Goal: Task Accomplishment & Management: Manage account settings

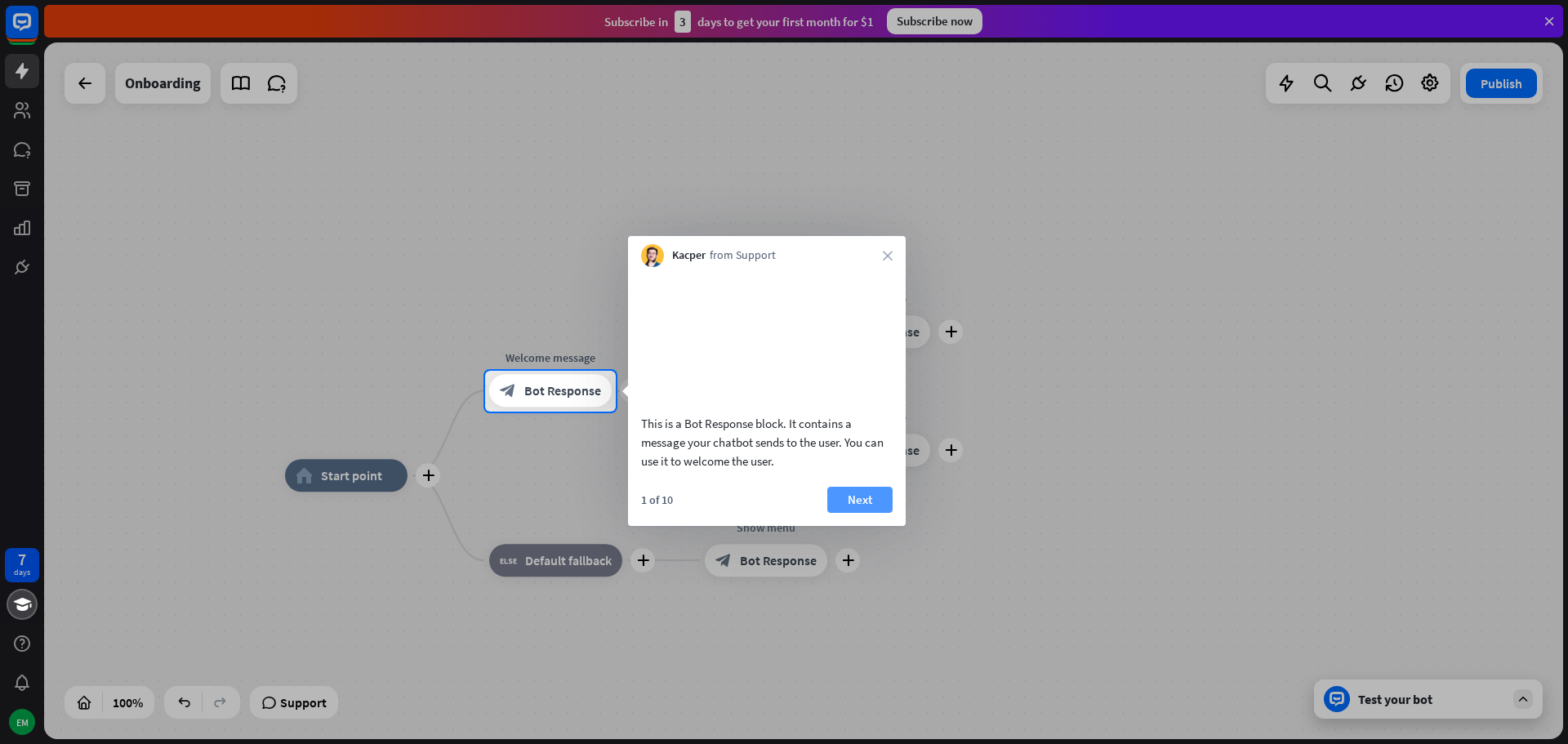
click at [869, 513] on button "Next" at bounding box center [860, 499] width 65 height 26
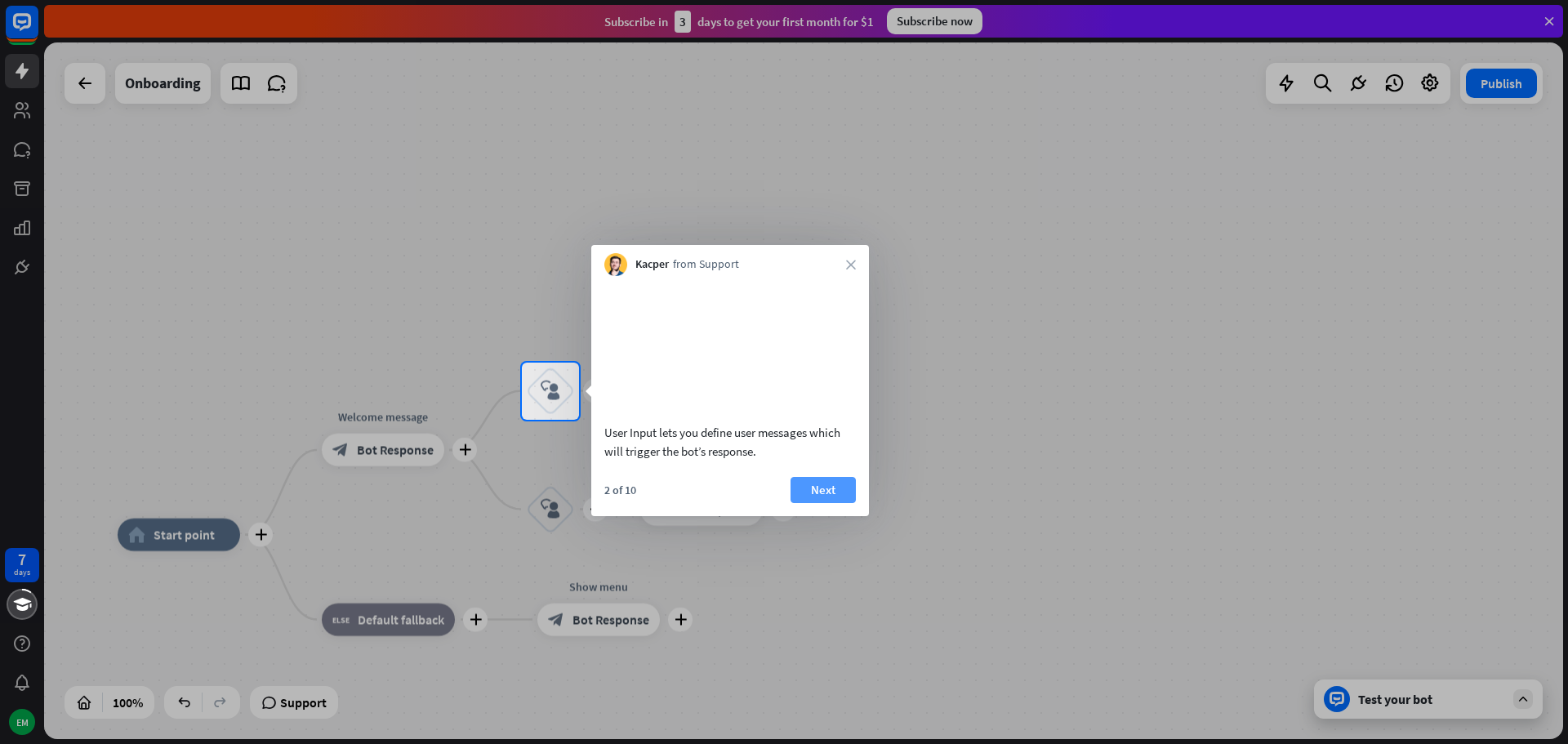
click at [828, 503] on button "Next" at bounding box center [823, 489] width 65 height 26
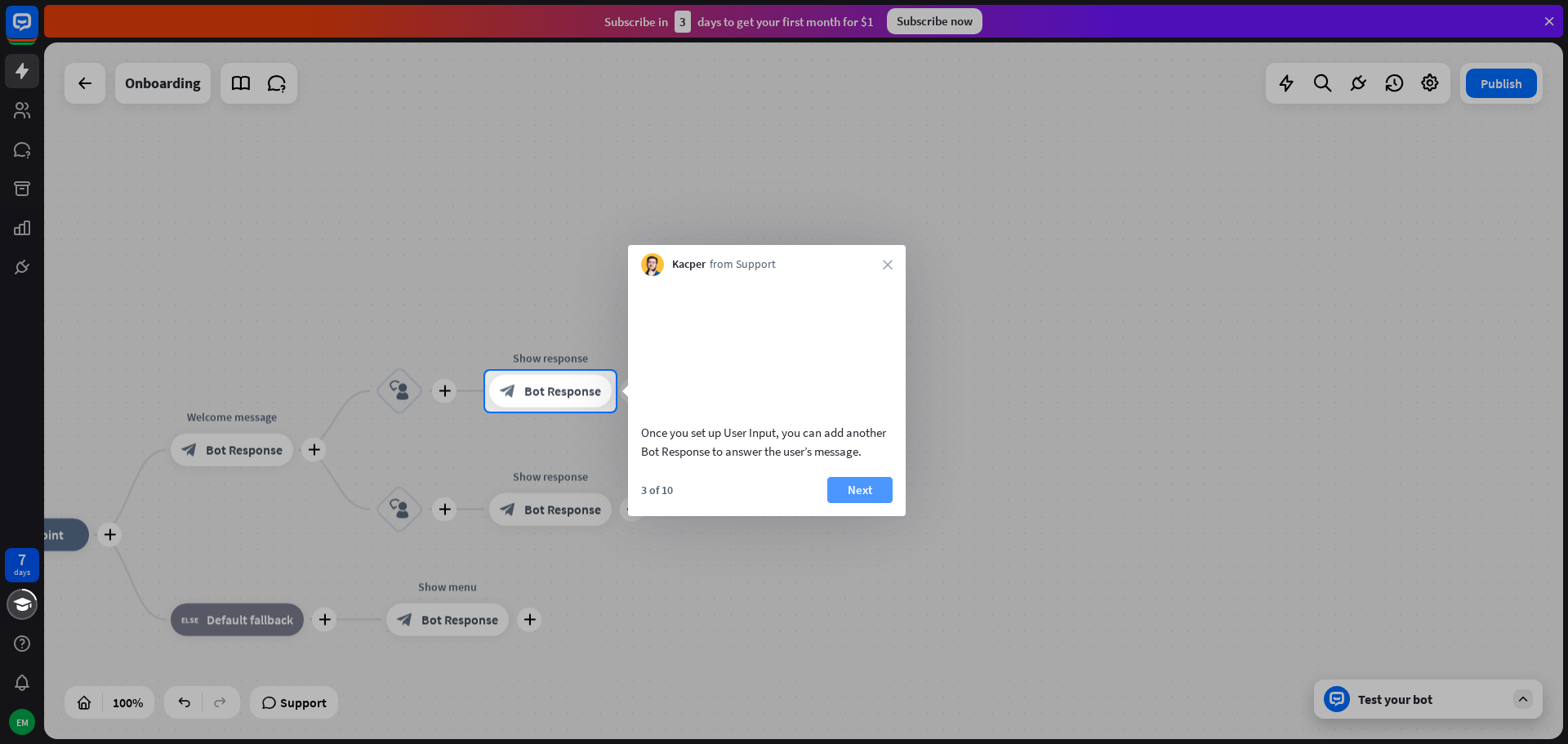
click at [864, 503] on button "Next" at bounding box center [860, 489] width 65 height 26
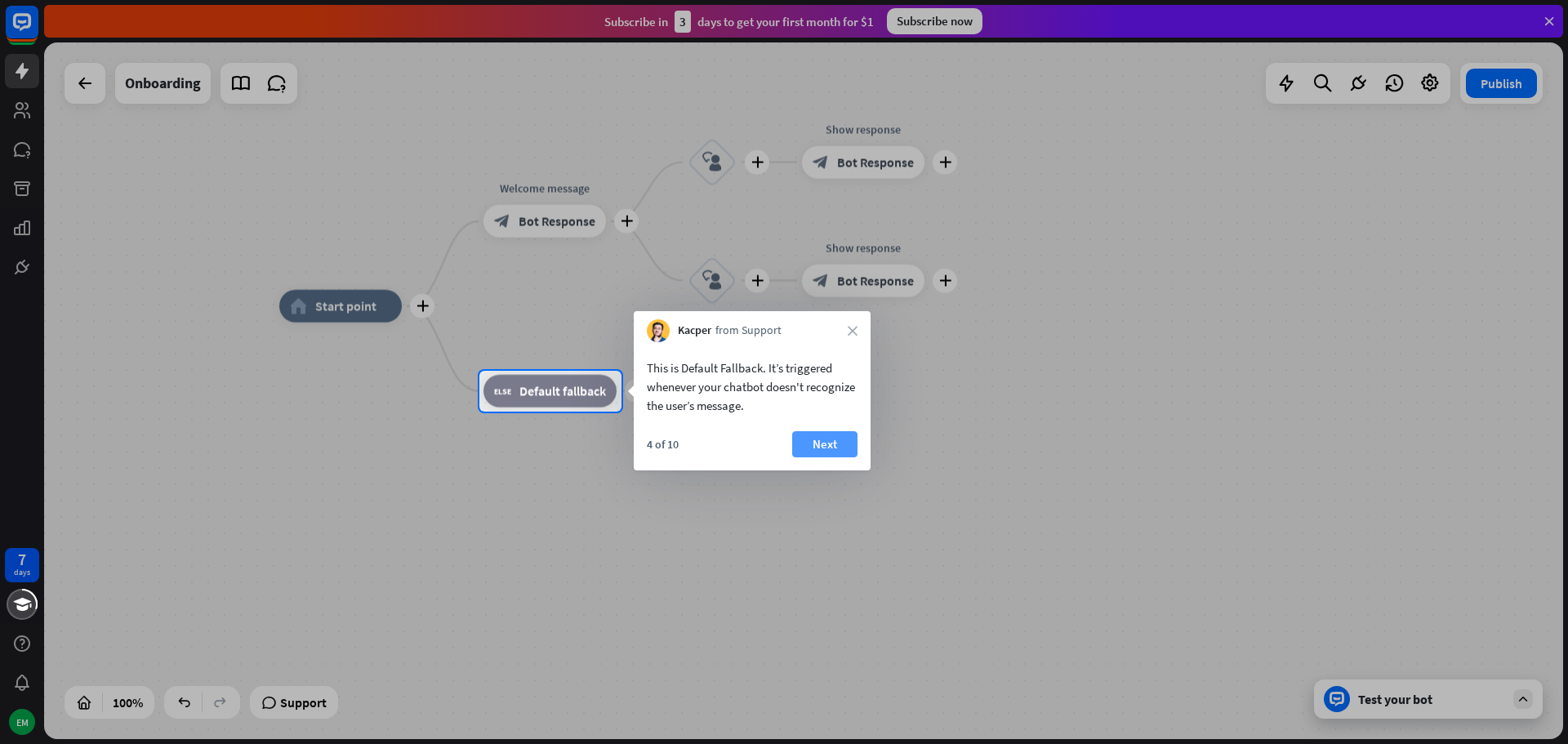
click at [836, 446] on button "Next" at bounding box center [824, 443] width 65 height 26
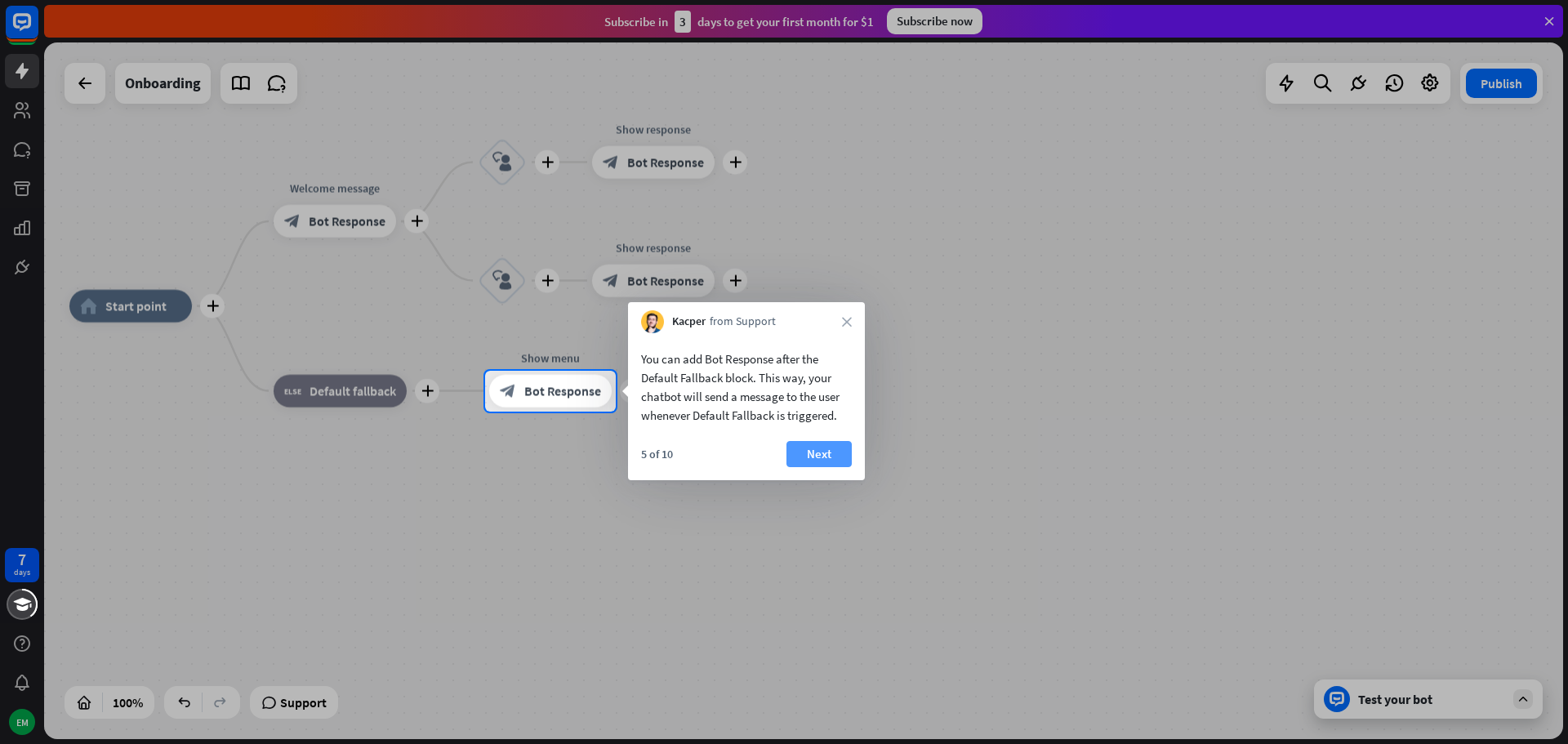
click at [828, 454] on button "Next" at bounding box center [818, 454] width 65 height 26
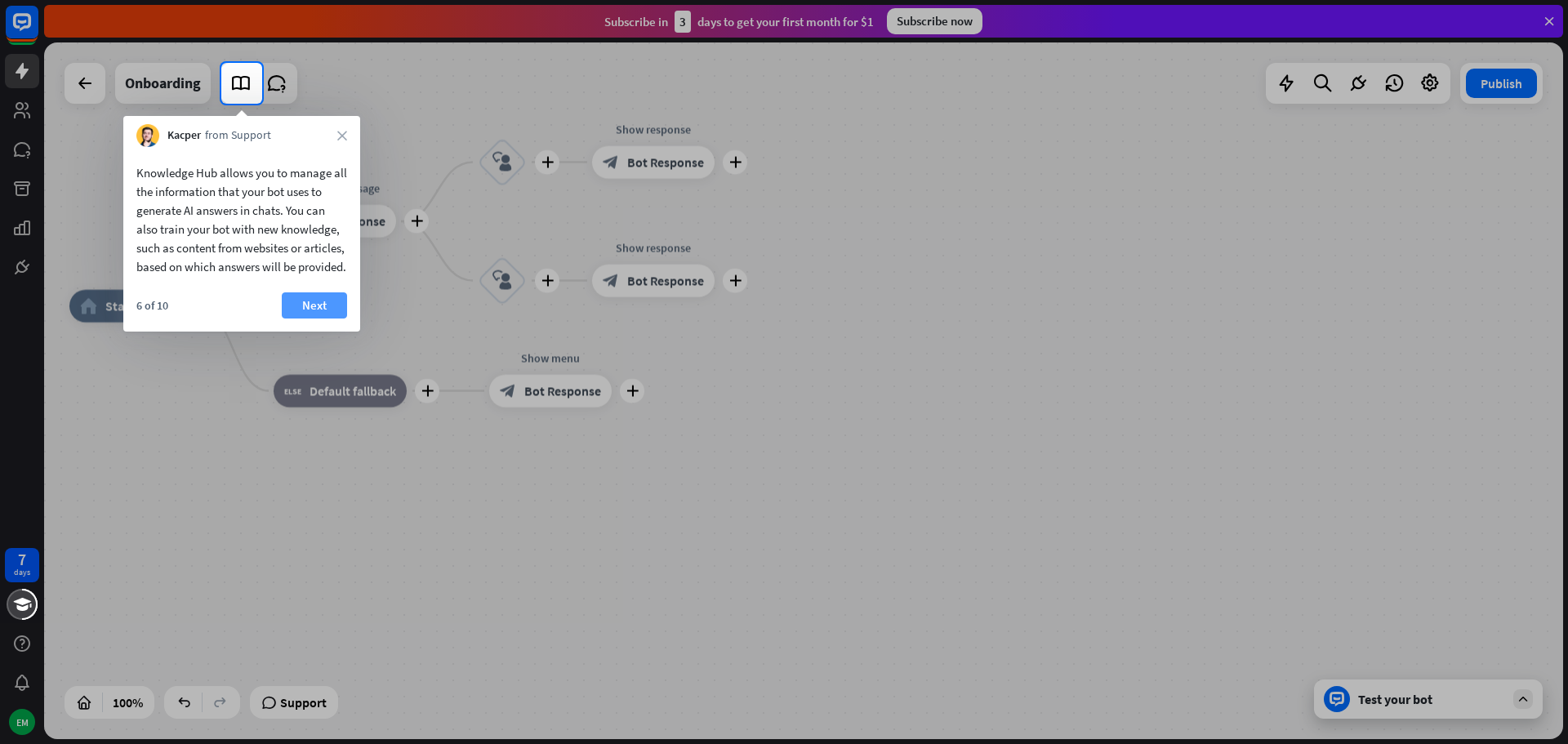
click at [325, 318] on button "Next" at bounding box center [314, 305] width 65 height 26
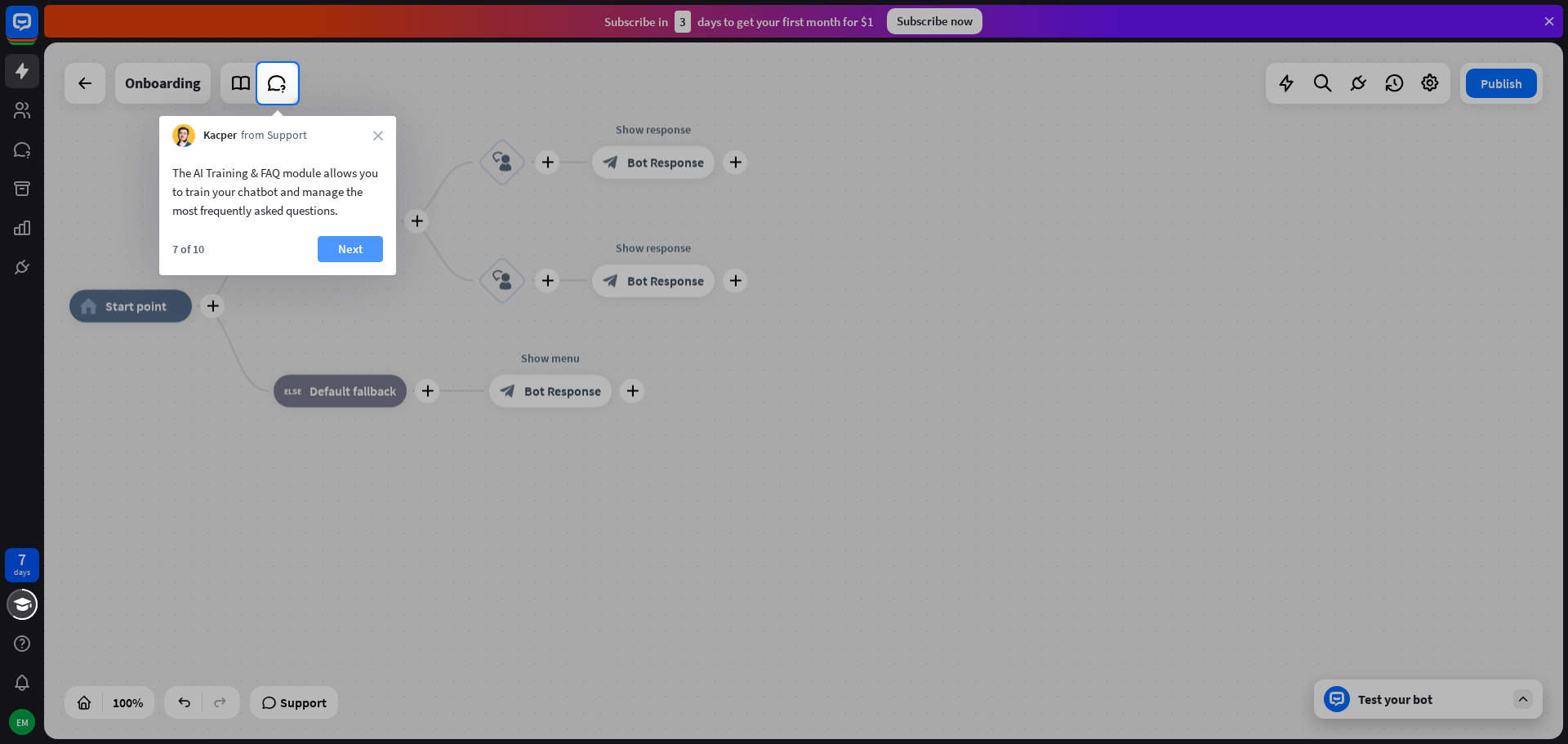
click at [358, 251] on button "Next" at bounding box center [350, 249] width 65 height 26
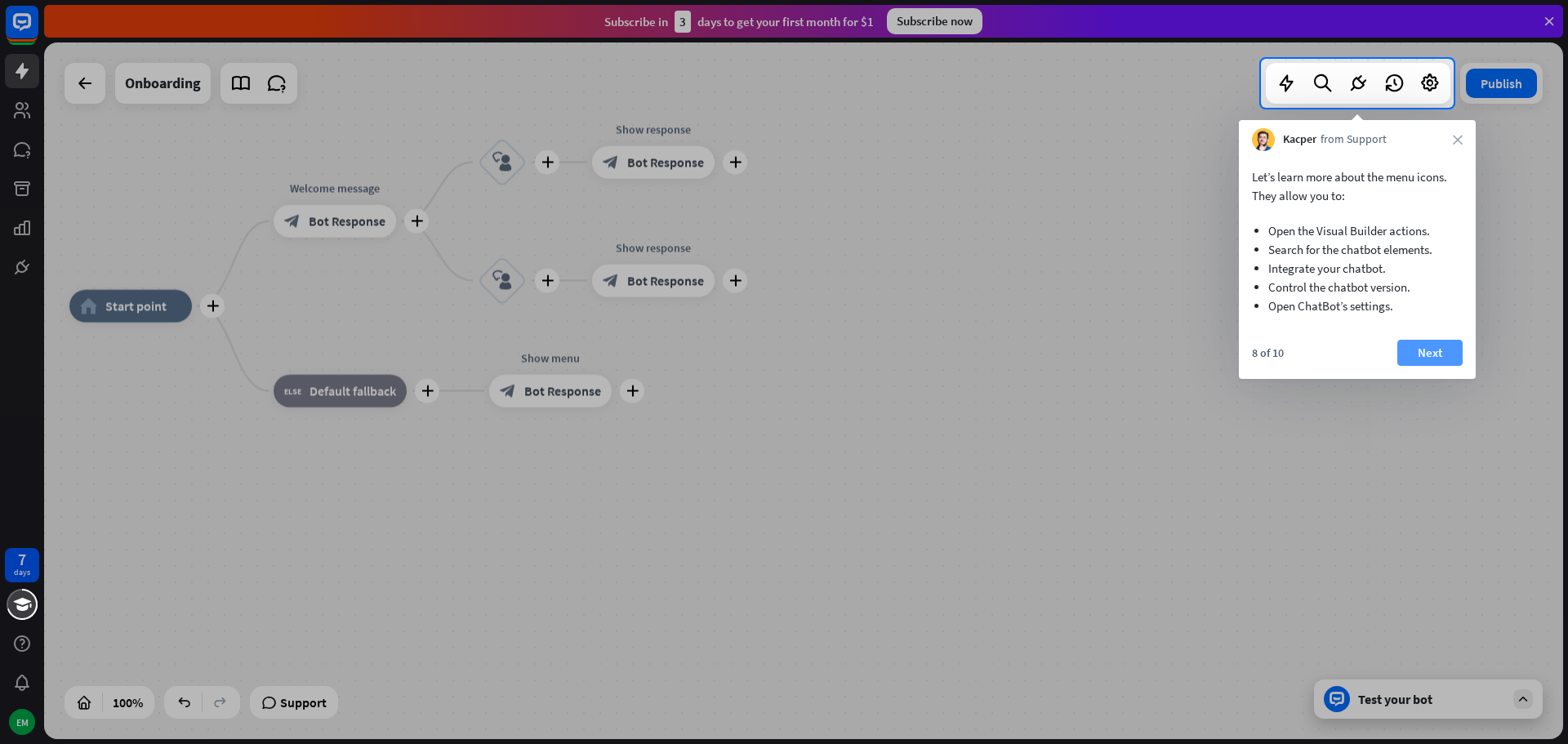
click at [1450, 358] on button "Next" at bounding box center [1429, 352] width 65 height 26
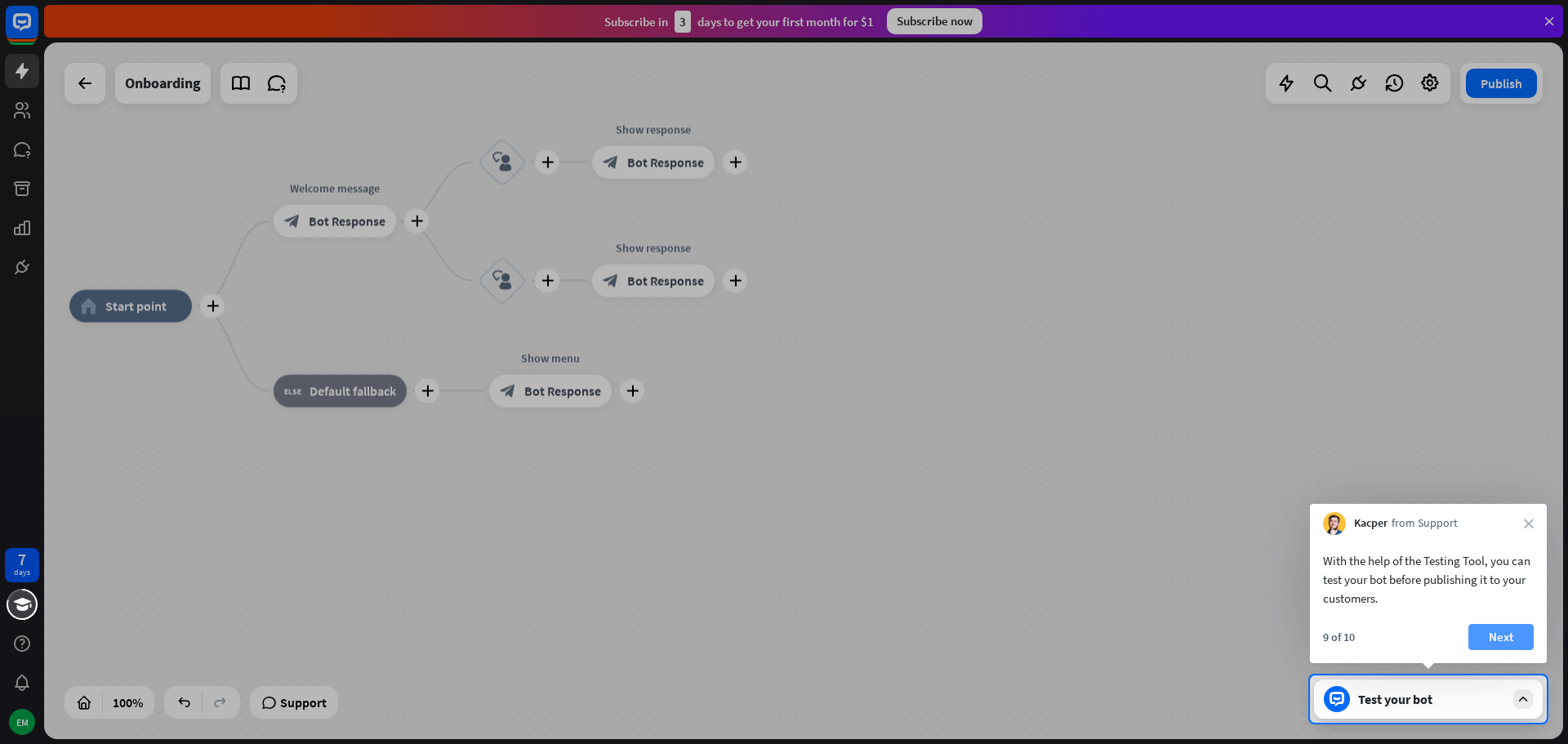
click at [1497, 642] on button "Next" at bounding box center [1501, 636] width 65 height 26
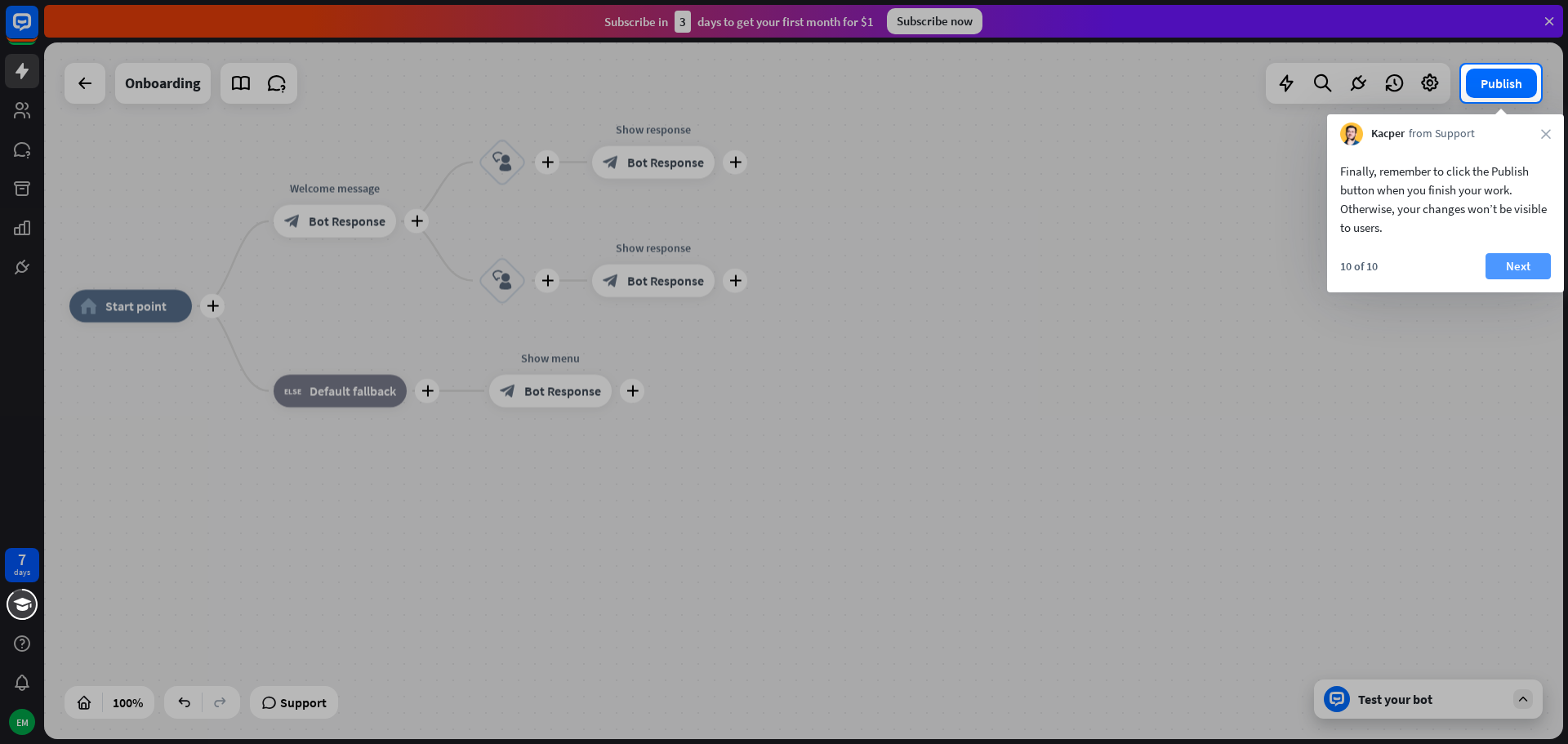
click at [1509, 264] on button "Next" at bounding box center [1518, 266] width 65 height 26
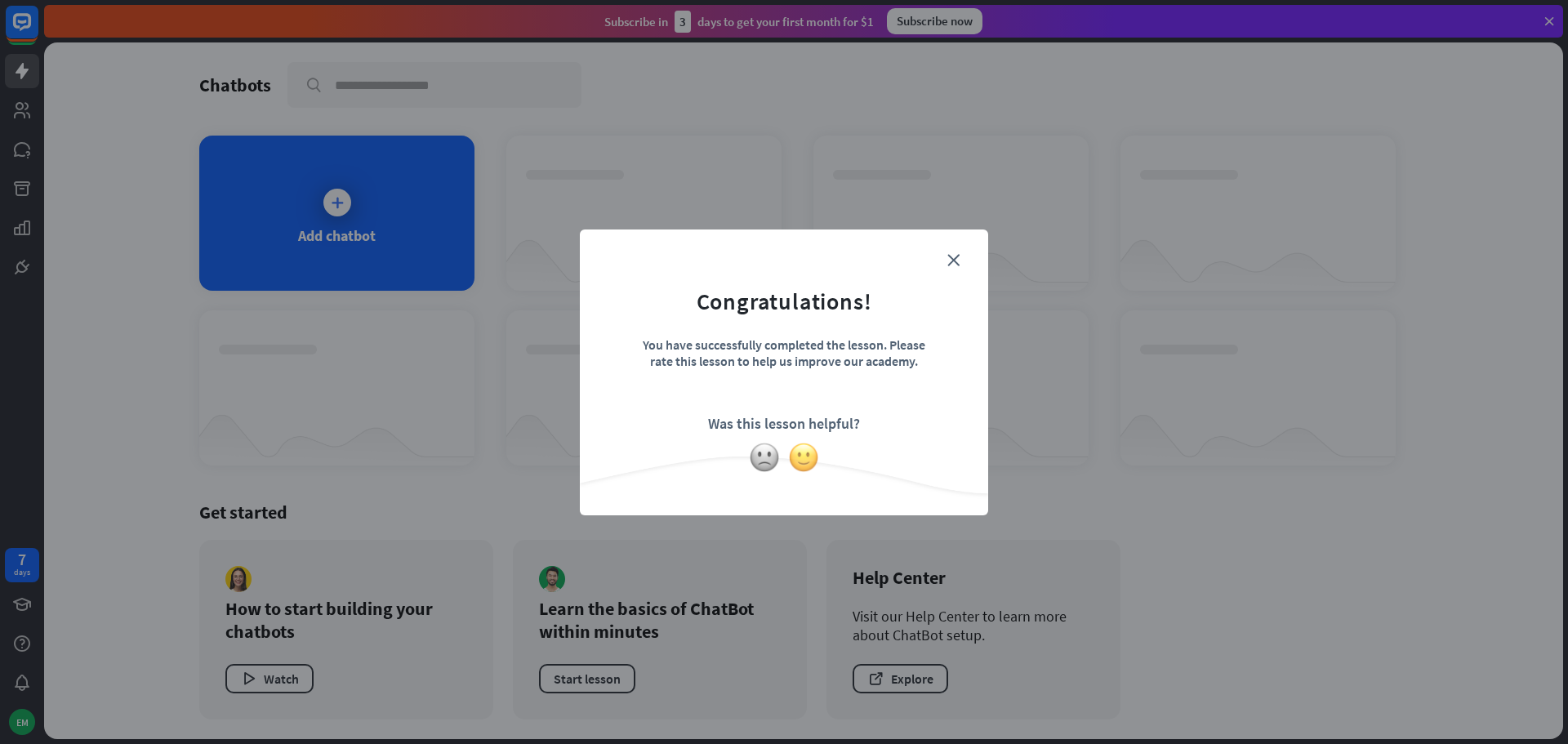
click at [798, 454] on img at bounding box center [803, 457] width 31 height 31
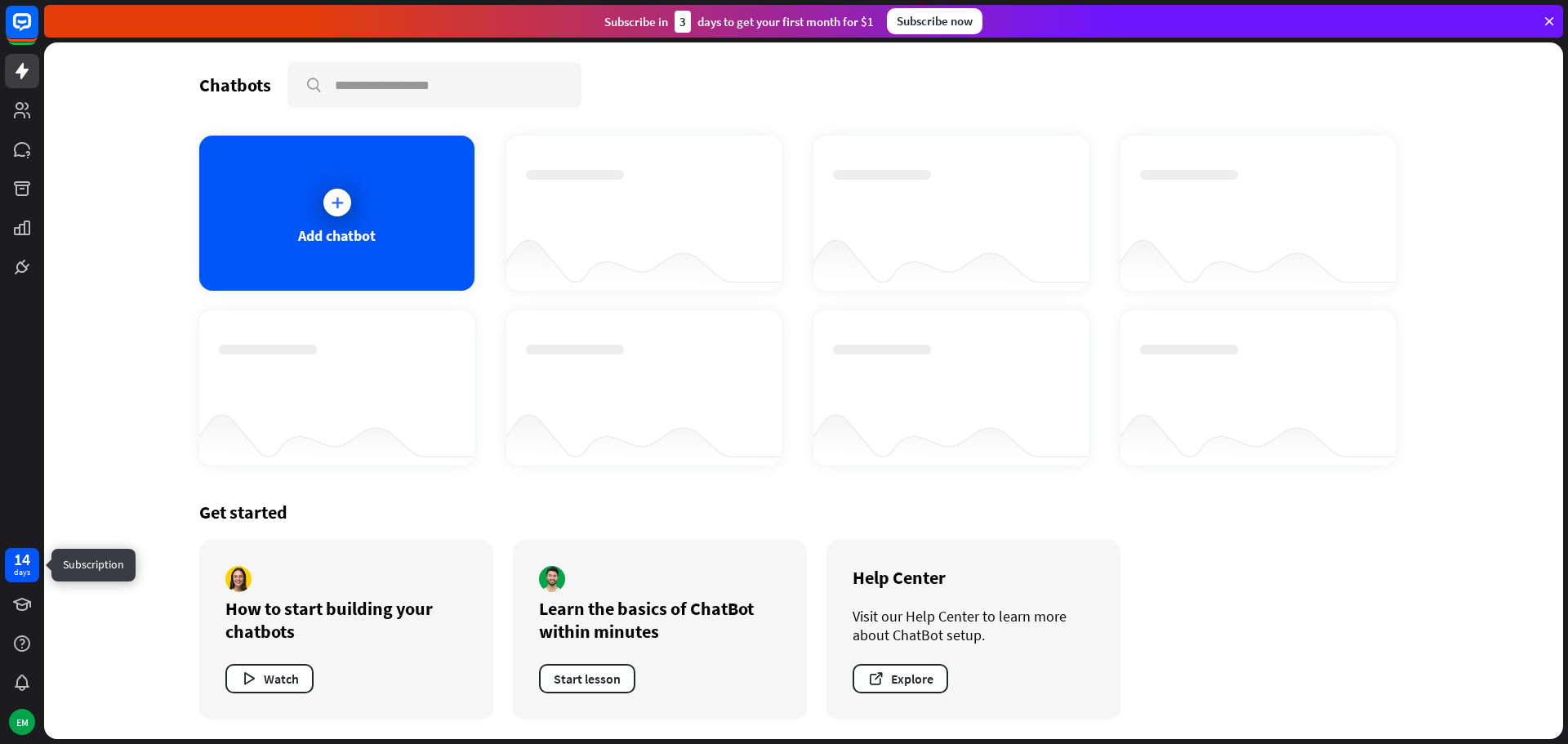
click at [19, 562] on div "14" at bounding box center [21, 559] width 16 height 14
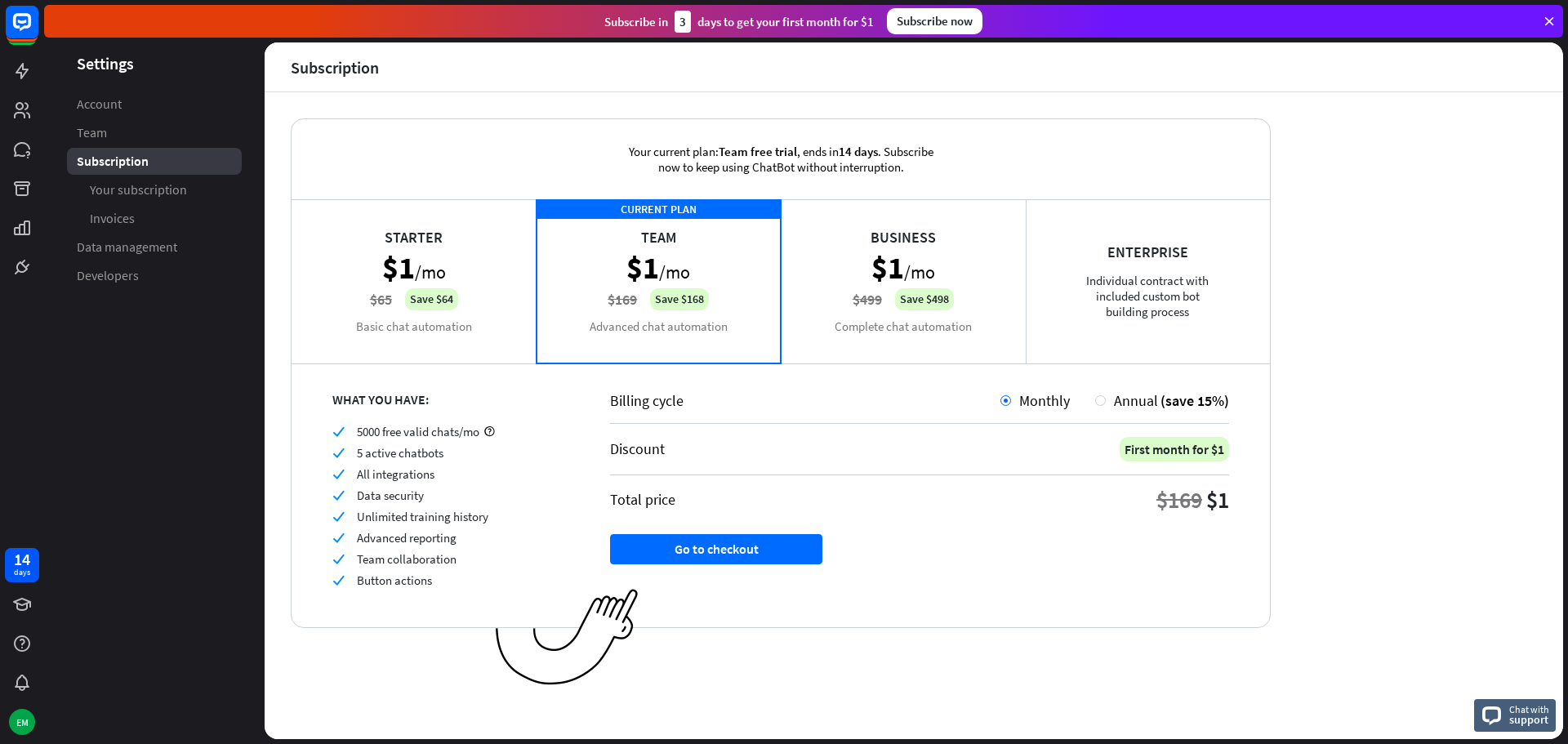
click at [894, 345] on div "Business $1 /mo $499 Save $498 Complete chat automation" at bounding box center [903, 280] width 245 height 163
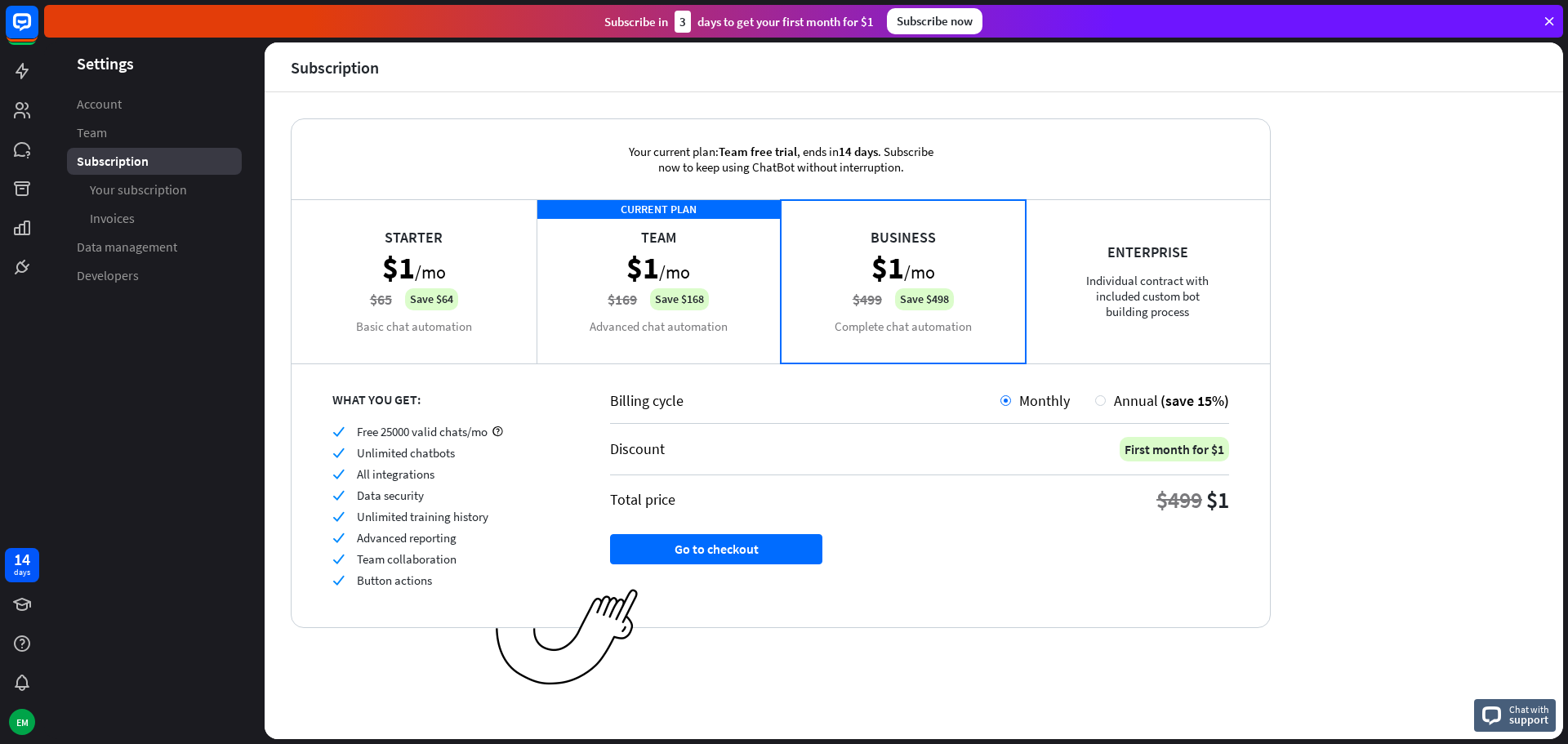
click at [731, 354] on div "CURRENT PLAN Team $1 /mo $169 Save $168 Advanced chat automation" at bounding box center [659, 280] width 245 height 163
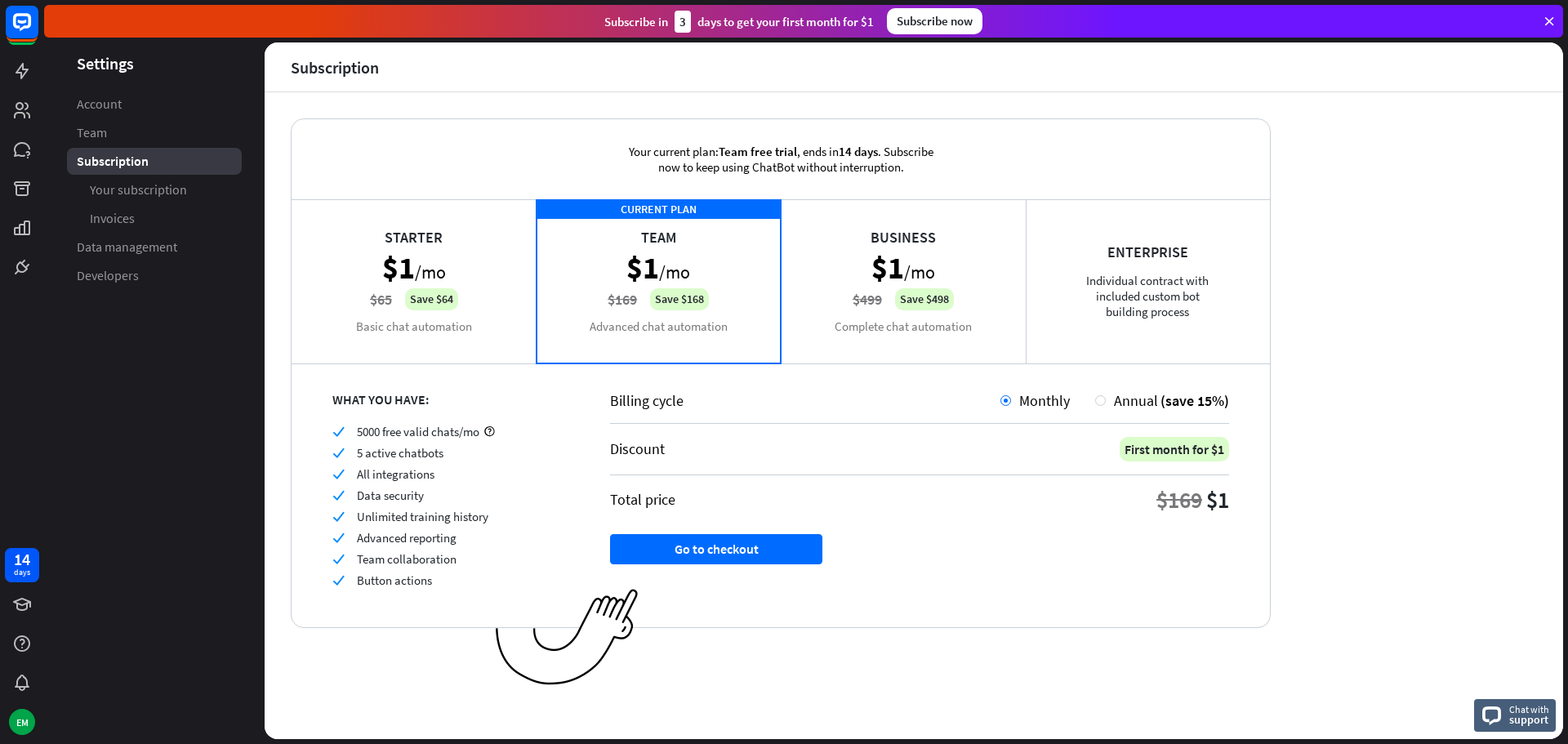
click at [472, 345] on div "Starter $1 /mo $65 Save $64 Basic chat automation" at bounding box center [414, 280] width 245 height 163
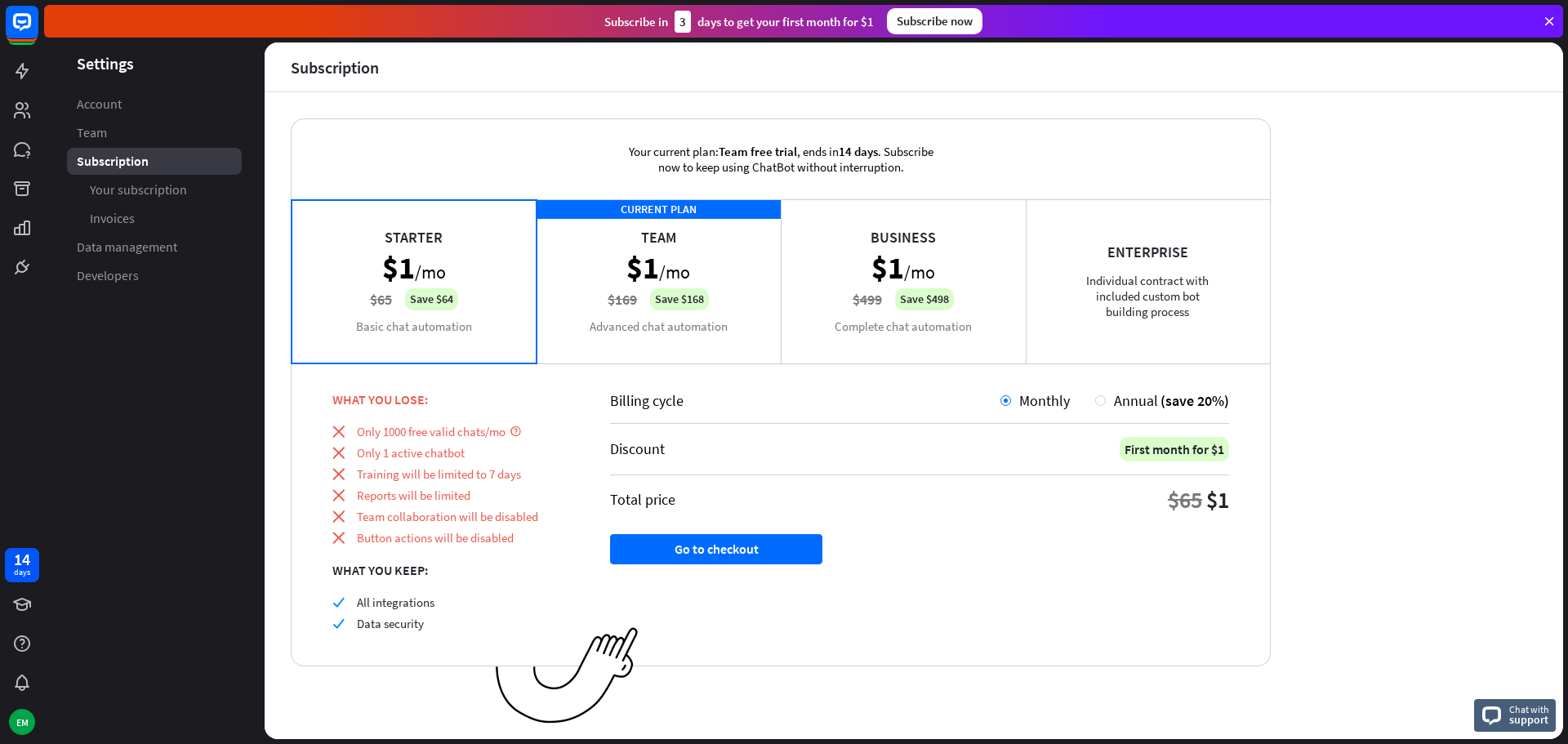
click at [627, 349] on div "CURRENT PLAN Team $1 /mo $169 Save $168 Advanced chat automation" at bounding box center [659, 280] width 245 height 163
